Goal: Book appointment/travel/reservation

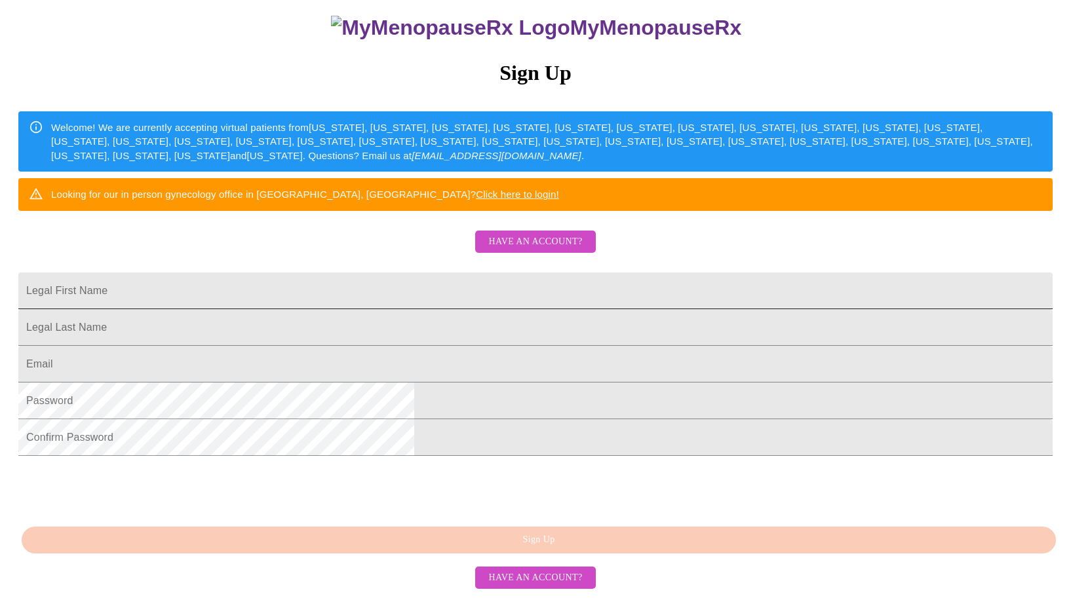
scroll to position [169, 0]
click at [370, 294] on input "Legal First Name" at bounding box center [535, 291] width 1034 height 37
type input "[PERSON_NAME]"
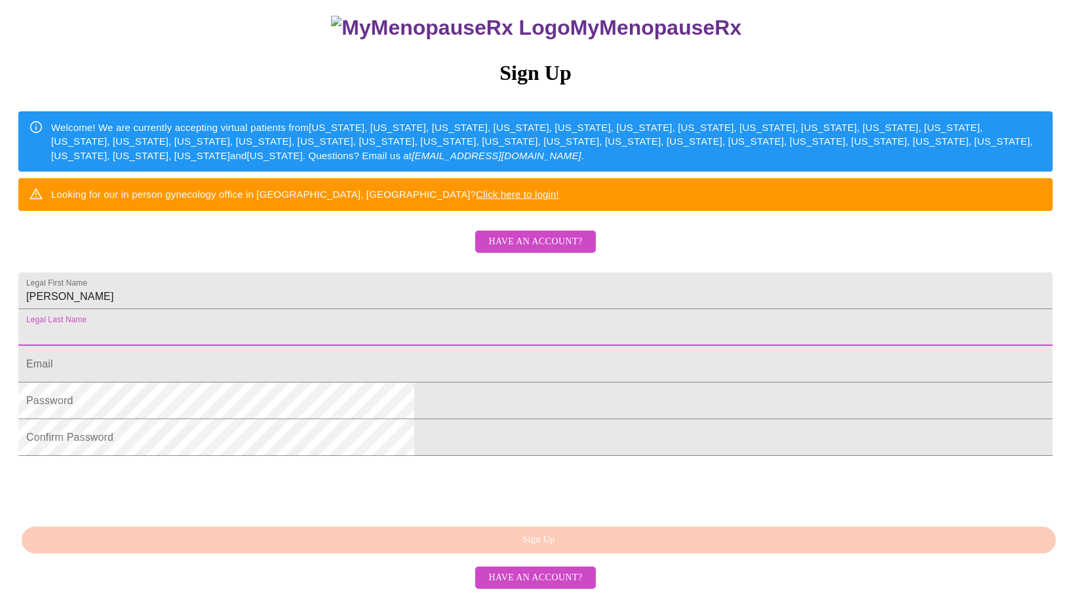
click at [356, 309] on input "Legal First Name" at bounding box center [535, 327] width 1034 height 37
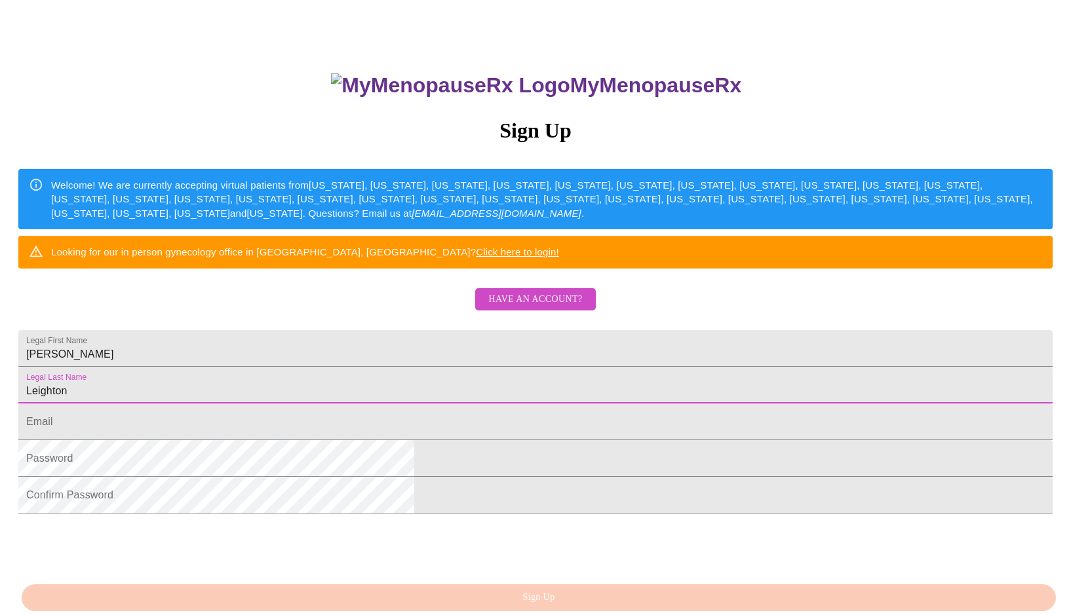
scroll to position [66, 1]
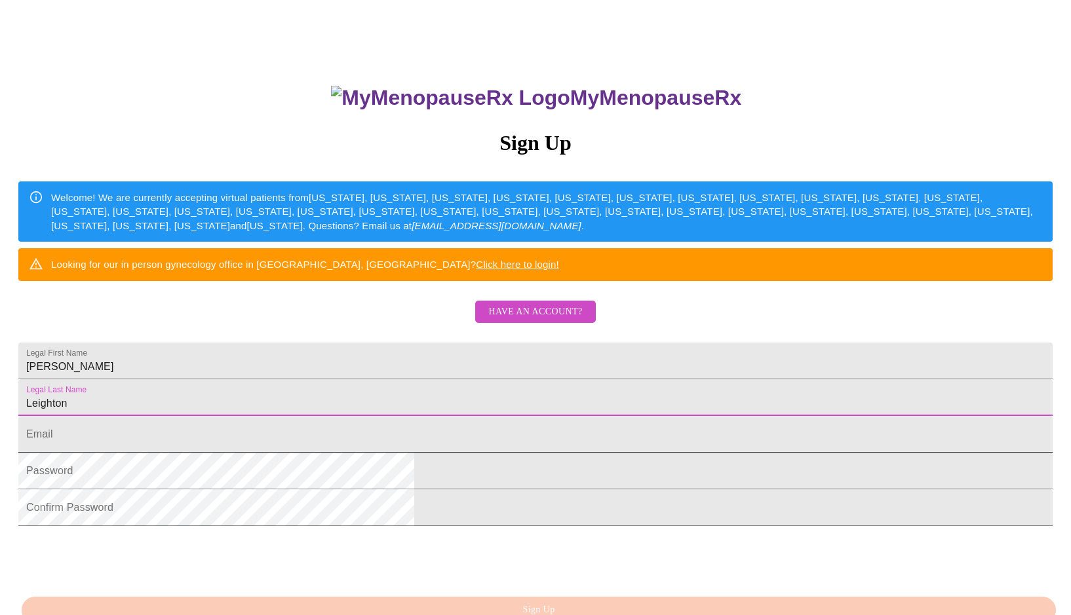
type input "Leighton"
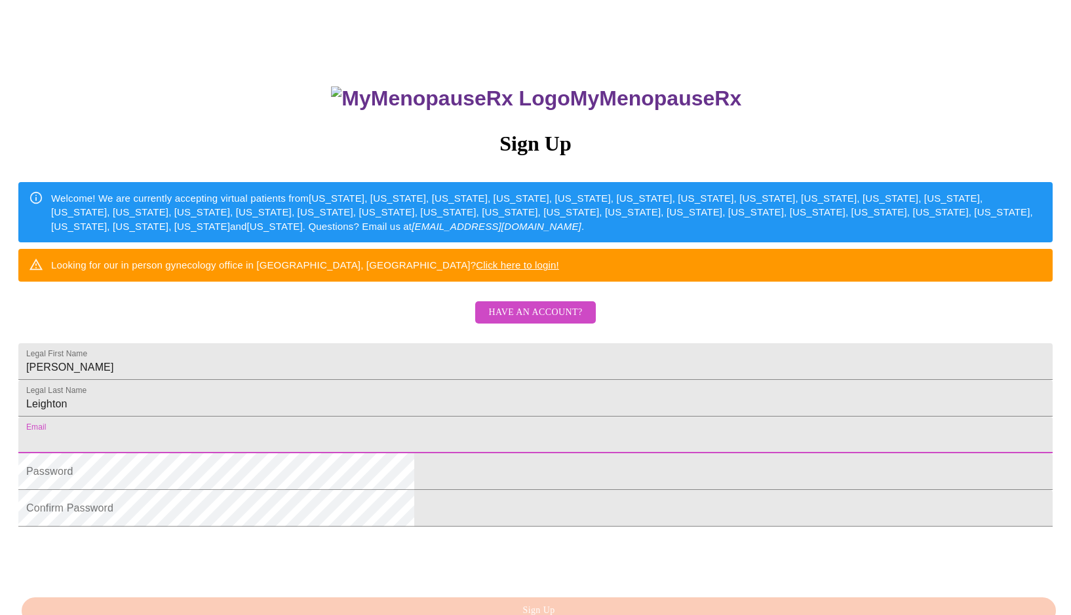
click at [362, 454] on input "Legal First Name" at bounding box center [535, 435] width 1034 height 37
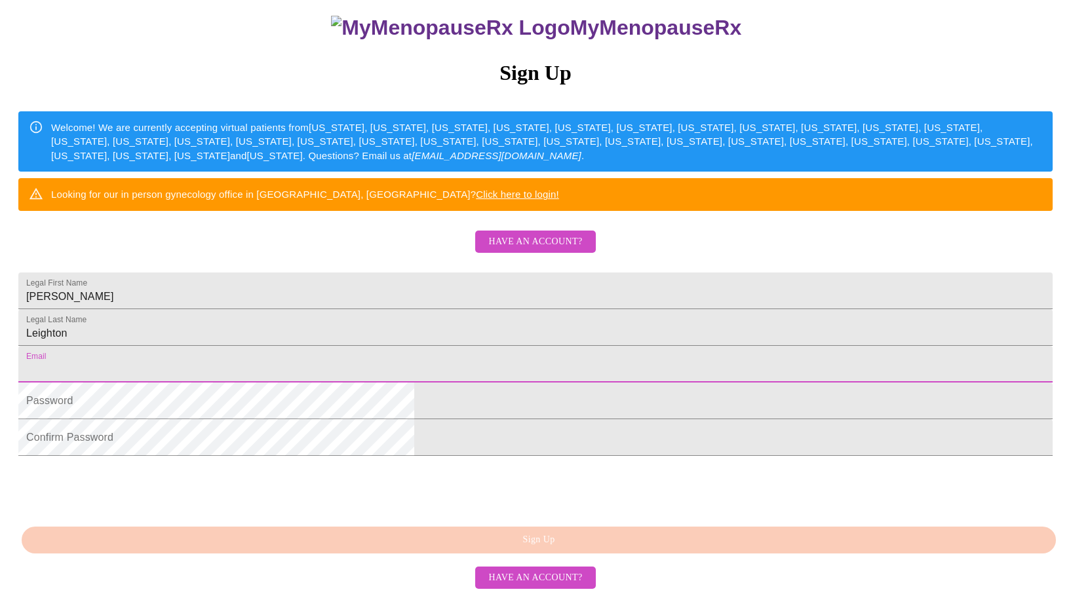
scroll to position [163, 0]
type input "[EMAIL_ADDRESS][DOMAIN_NAME]"
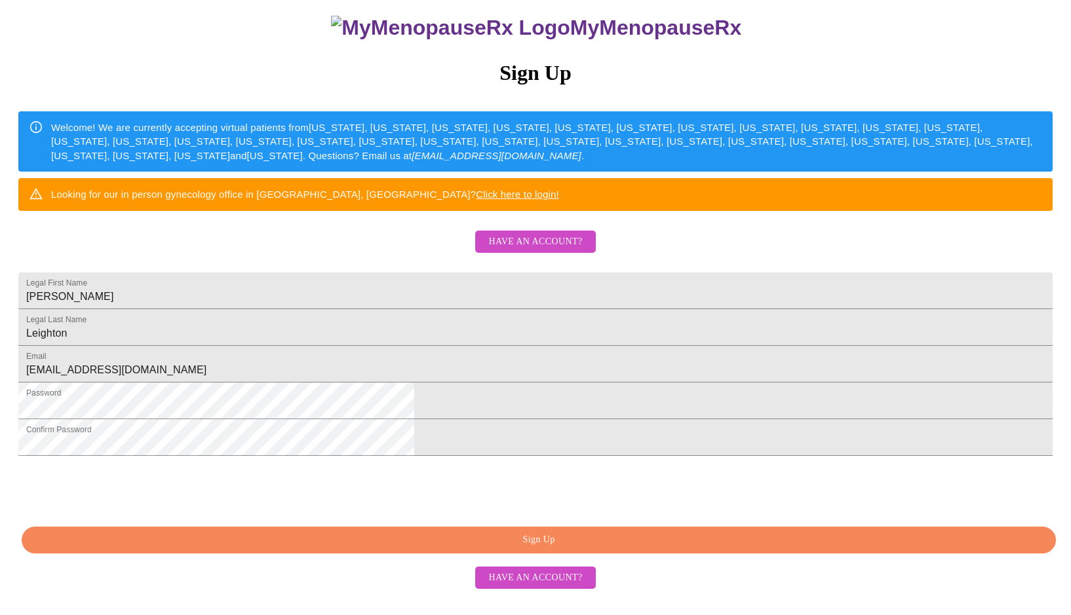
scroll to position [212, 0]
click at [549, 587] on span "Have an account?" at bounding box center [535, 578] width 94 height 16
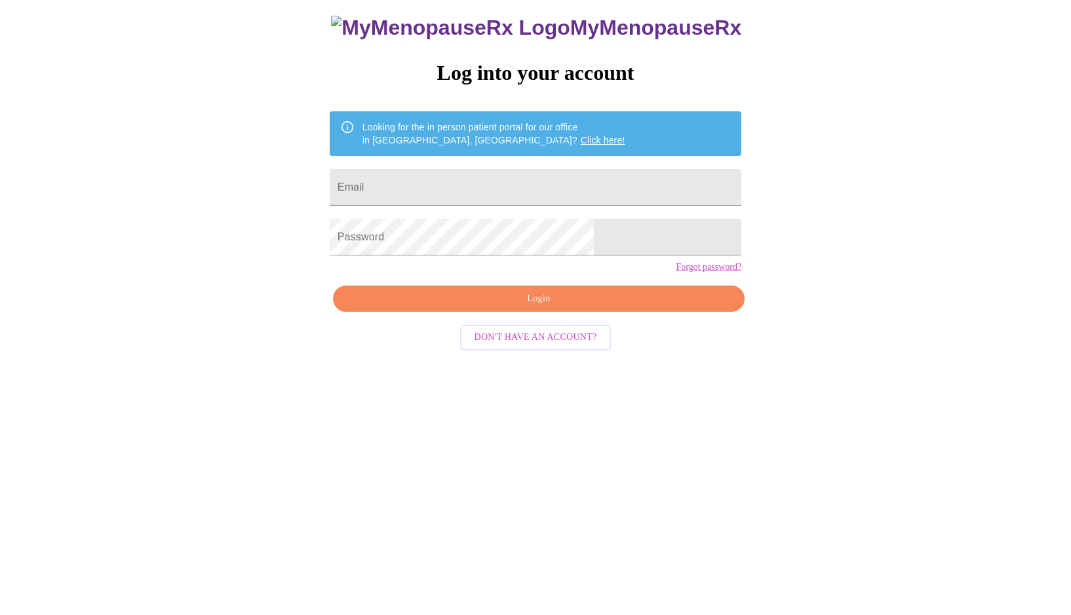
scroll to position [13, 0]
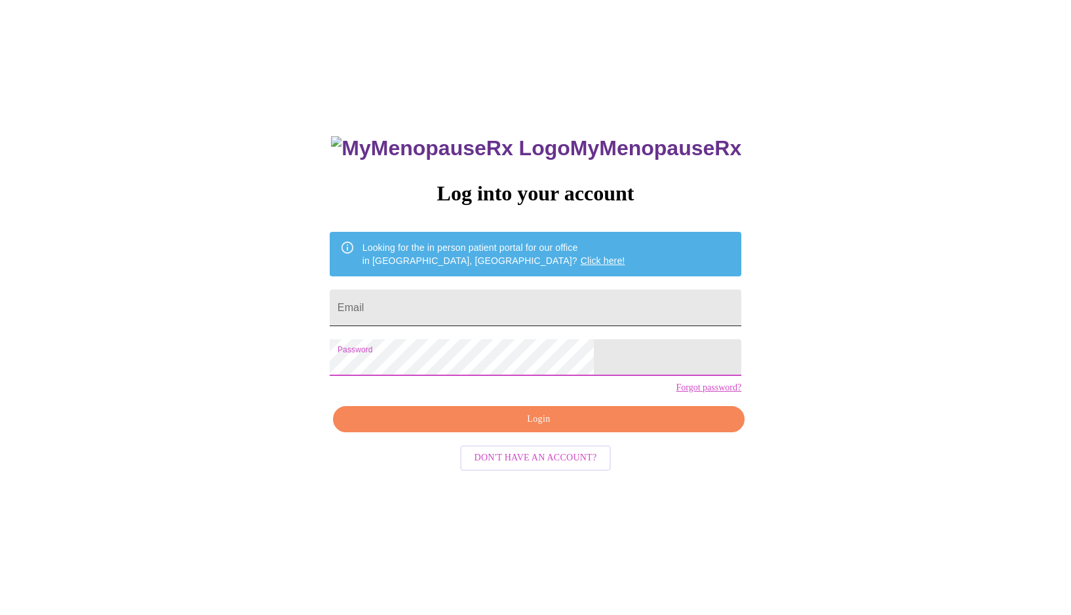
click at [435, 303] on input "Email" at bounding box center [536, 308] width 412 height 37
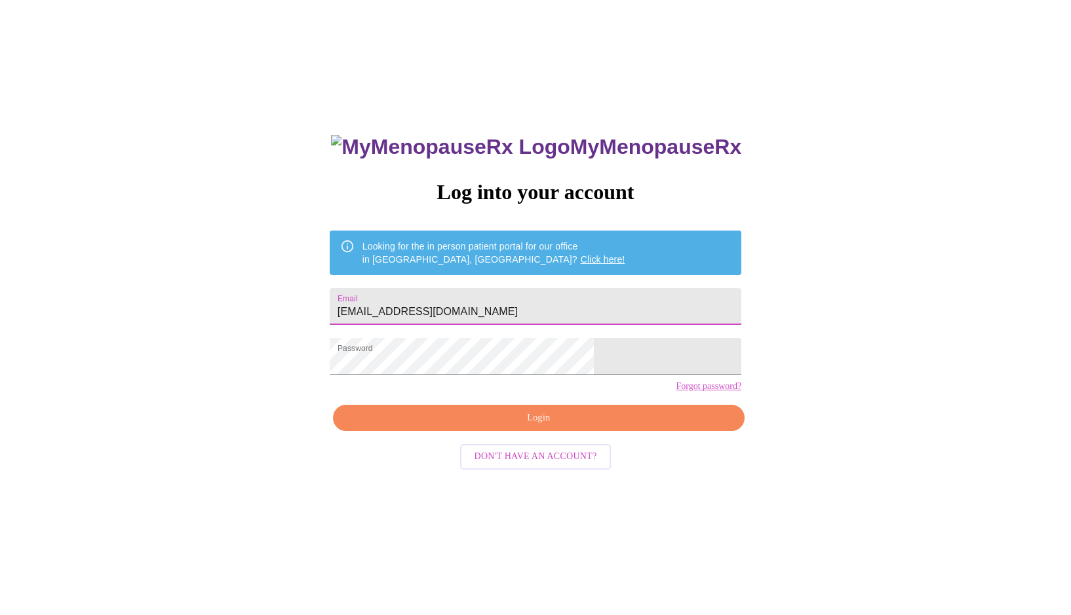
scroll to position [14, 1]
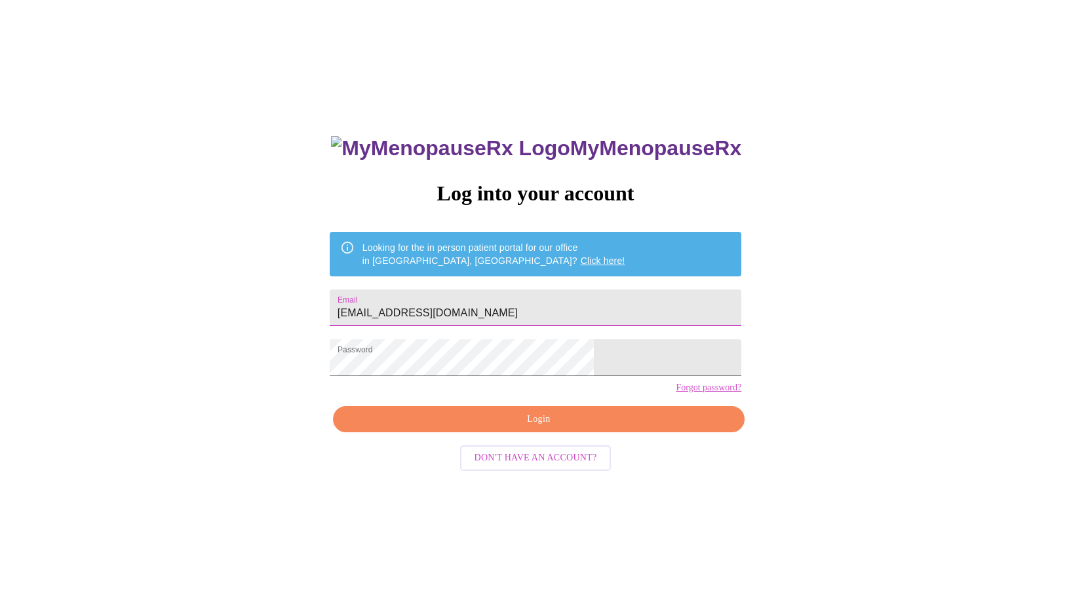
type input "[EMAIL_ADDRESS][DOMAIN_NAME]"
click at [523, 428] on span "Login" at bounding box center [538, 420] width 381 height 16
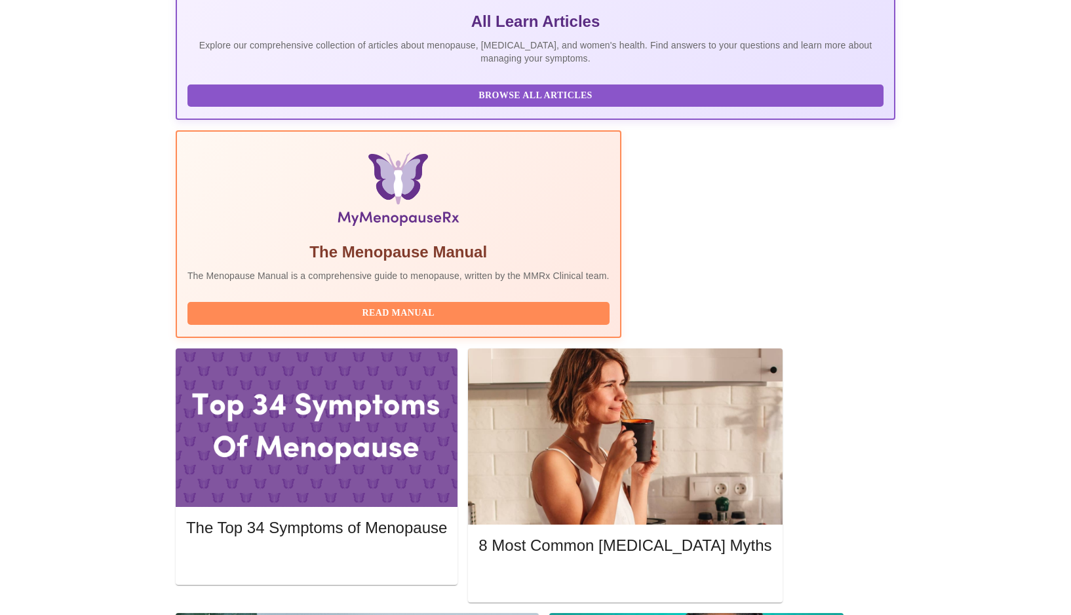
scroll to position [292, 0]
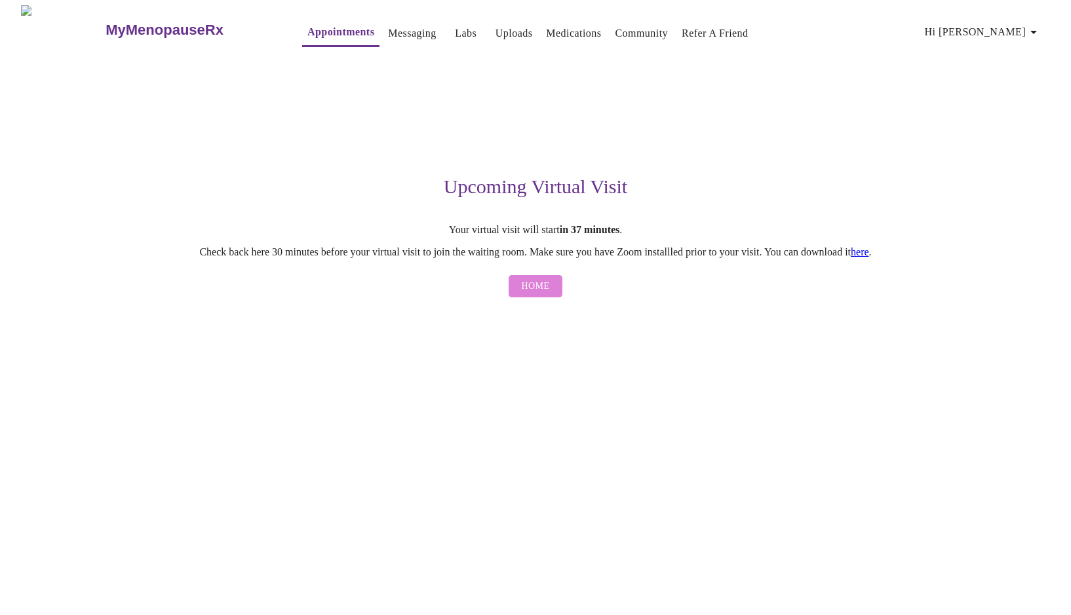
click at [525, 286] on span "Home" at bounding box center [536, 287] width 28 height 16
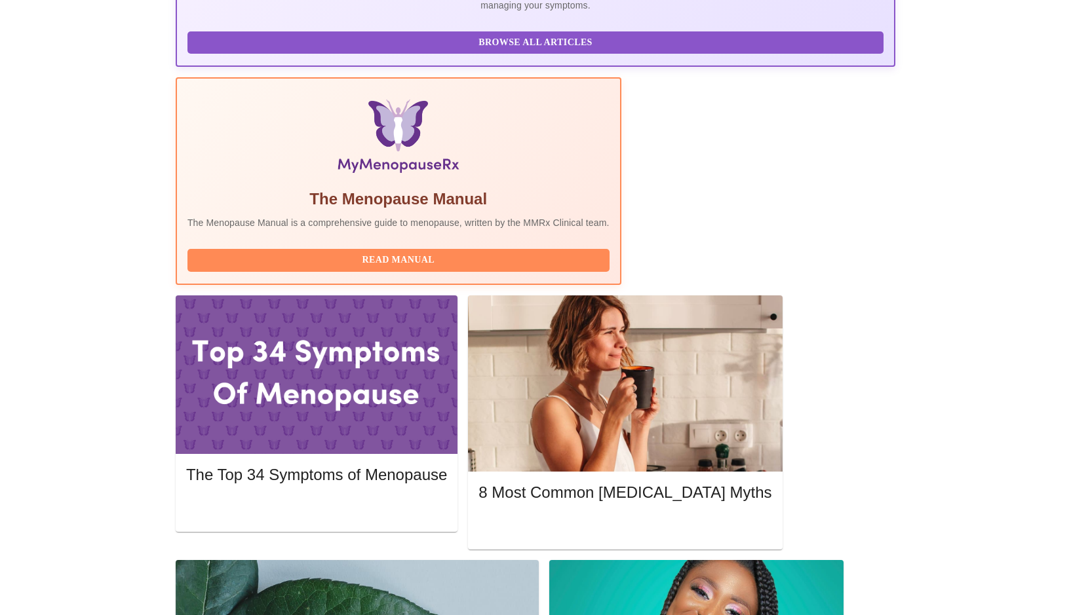
scroll to position [341, 0]
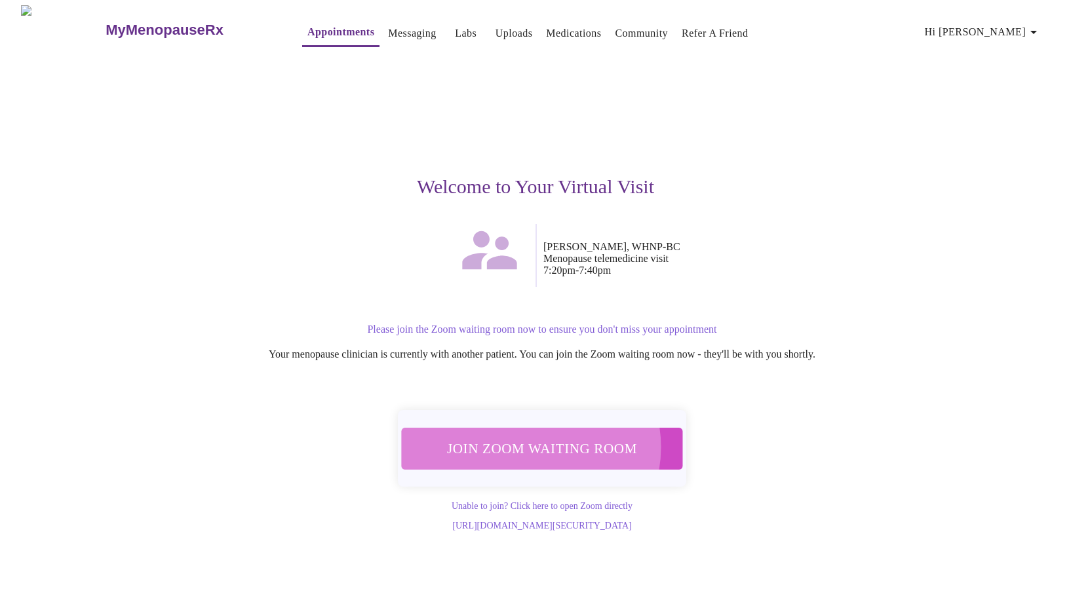
click at [532, 440] on span "Join Zoom Waiting Room" at bounding box center [542, 448] width 252 height 25
click at [539, 447] on span "Join Zoom Waiting Room" at bounding box center [542, 448] width 247 height 24
